Goal: Download file/media

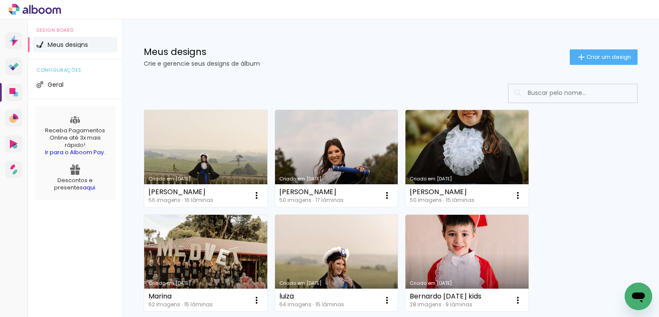
click at [317, 151] on link "Criado em [DATE]" at bounding box center [336, 158] width 123 height 97
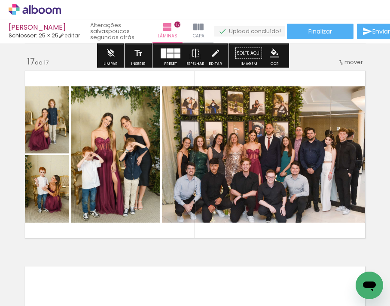
scroll to position [3082, 0]
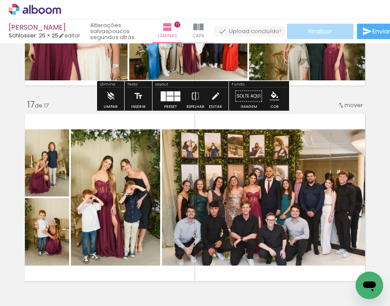
click at [332, 31] on span "Finalizar" at bounding box center [320, 31] width 24 height 6
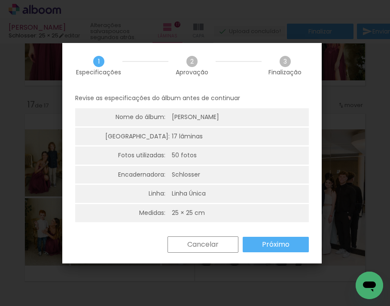
click at [0, 0] on slot "Próximo" at bounding box center [0, 0] width 0 height 0
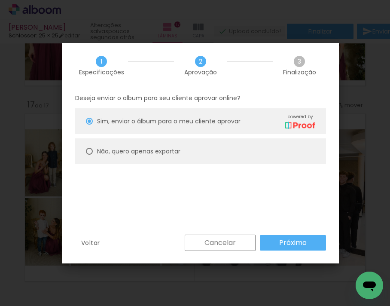
click at [217, 150] on paper-radio-button "Não, quero apenas exportar" at bounding box center [200, 151] width 251 height 26
type paper-radio-button "on"
click at [0, 0] on slot "Próximo" at bounding box center [0, 0] width 0 height 0
type input "Alta, 300 DPI"
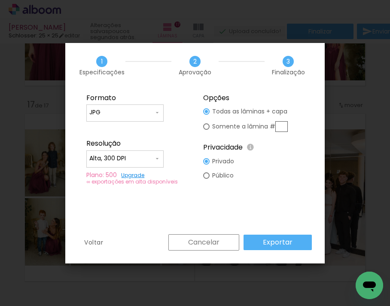
click at [282, 124] on input "text" at bounding box center [281, 126] width 12 height 11
type paper-radio-button "on"
type input "17"
click at [0, 0] on slot "Exportar" at bounding box center [0, 0] width 0 height 0
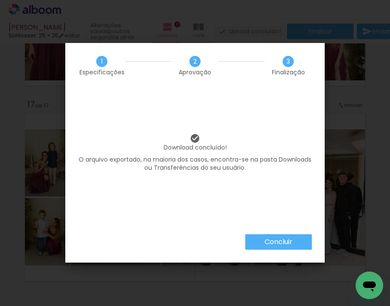
click at [0, 0] on slot "Concluir" at bounding box center [0, 0] width 0 height 0
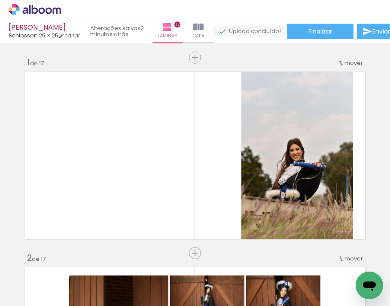
scroll to position [3082, 0]
